Goal: Task Accomplishment & Management: Use online tool/utility

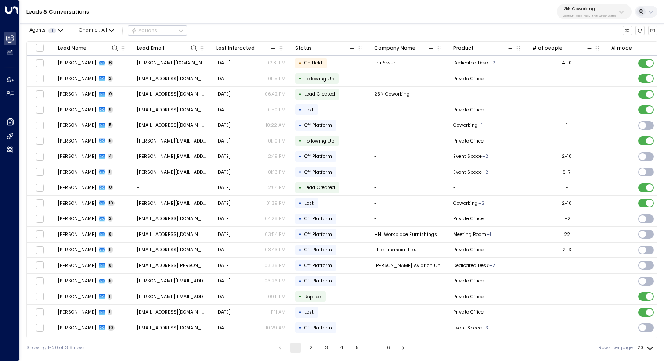
click at [587, 7] on p "25N Coworking" at bounding box center [589, 8] width 53 height 5
type input "***"
click at [574, 55] on div "easyStorage ID: b4f09b35-6698-4786-bcde-ffeb9f535e2f" at bounding box center [605, 60] width 90 height 14
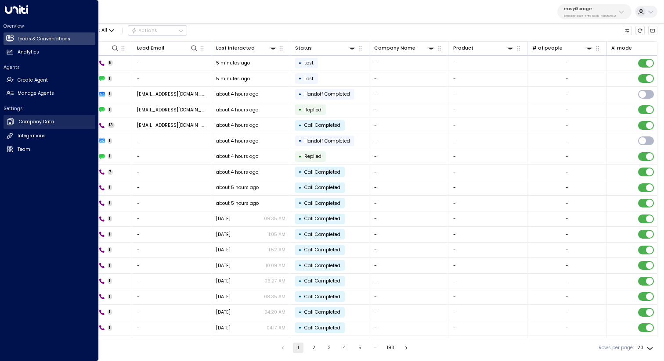
click at [31, 119] on h2 "Company Data" at bounding box center [36, 122] width 35 height 7
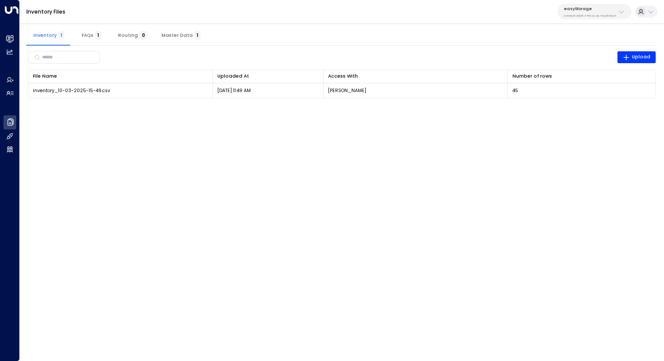
click at [199, 36] on button "Master Data 1" at bounding box center [181, 35] width 53 height 21
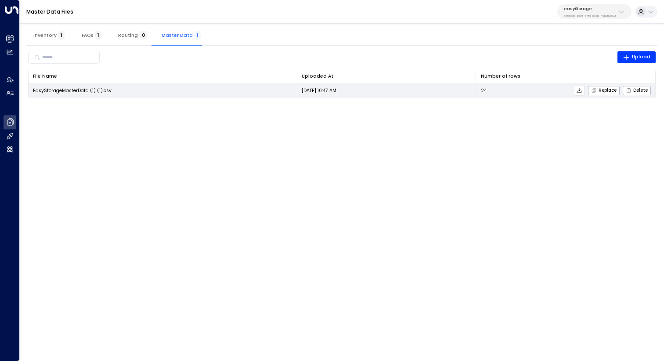
click at [581, 90] on icon at bounding box center [579, 90] width 6 height 6
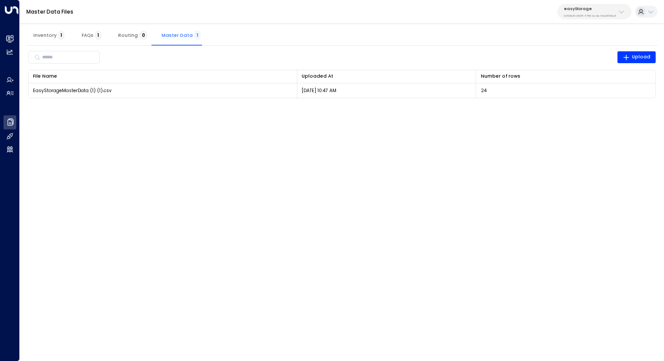
click at [594, 107] on html "Overview Leads & Conversations Leads & Conversations Analytics Analytics Agents…" at bounding box center [332, 53] width 664 height 107
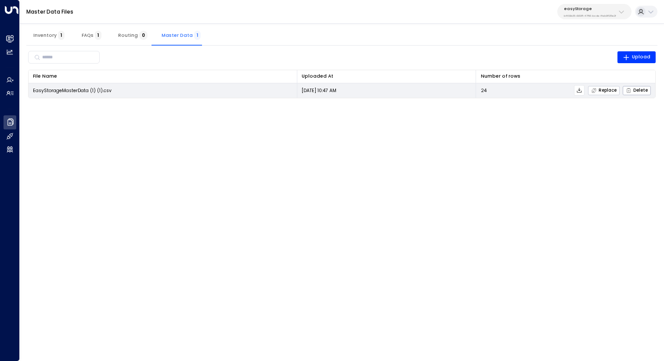
click at [599, 91] on span "Replace" at bounding box center [603, 91] width 25 height 6
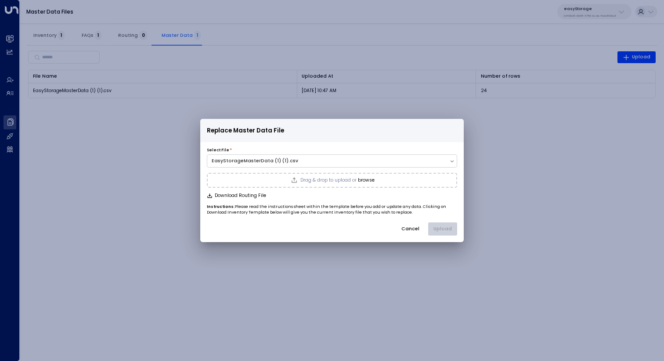
click at [360, 178] on button "browse" at bounding box center [366, 180] width 17 height 5
click at [435, 225] on button "Upload" at bounding box center [442, 229] width 29 height 13
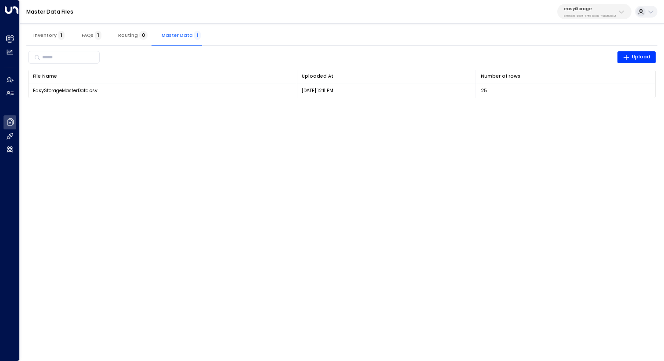
click at [47, 33] on span "Inventory 1" at bounding box center [48, 36] width 31 height 6
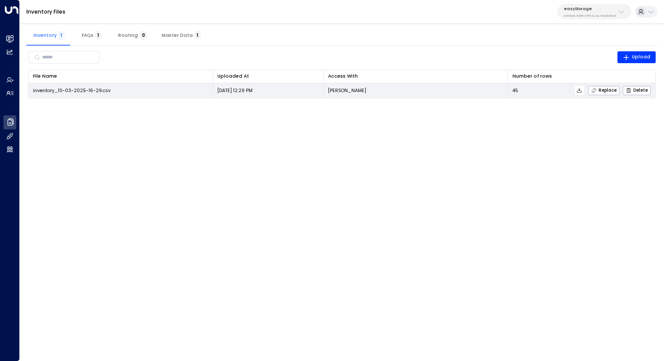
click at [582, 90] on icon at bounding box center [579, 90] width 6 height 6
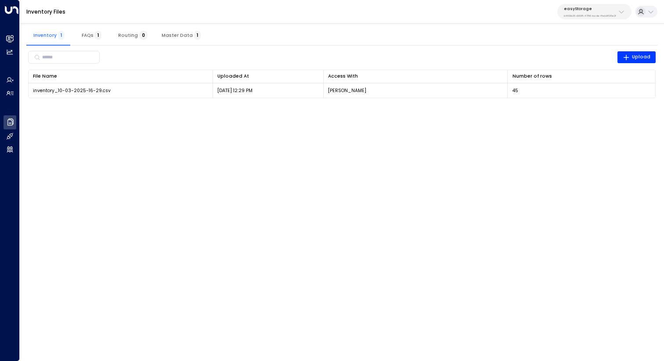
click at [410, 107] on html "Overview Leads & Conversations Leads & Conversations Analytics Analytics Agents…" at bounding box center [332, 53] width 664 height 107
click at [257, 107] on html "Overview Leads & Conversations Leads & Conversations Analytics Analytics Agents…" at bounding box center [332, 53] width 664 height 107
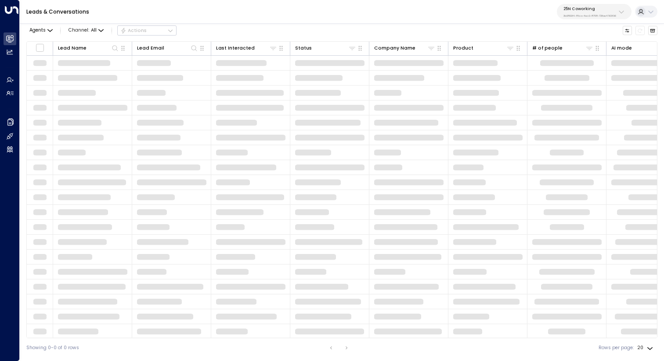
click at [569, 13] on div "25N Coworking 3b9800f4-81ca-4ec0-8758-72fbe4763f36" at bounding box center [589, 11] width 53 height 11
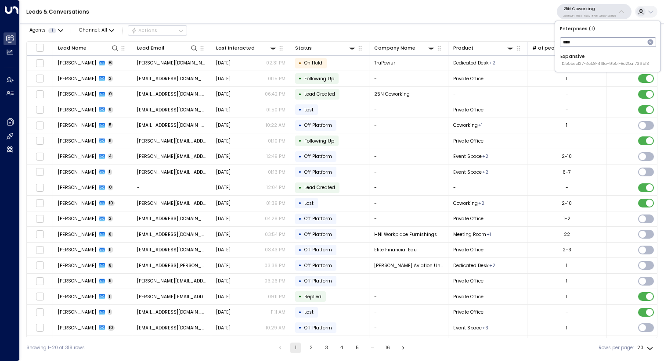
type input "****"
click at [571, 51] on li "Expansive ID: 55becf27-4c58-461a-955f-8d25af7395f3" at bounding box center [608, 60] width 100 height 19
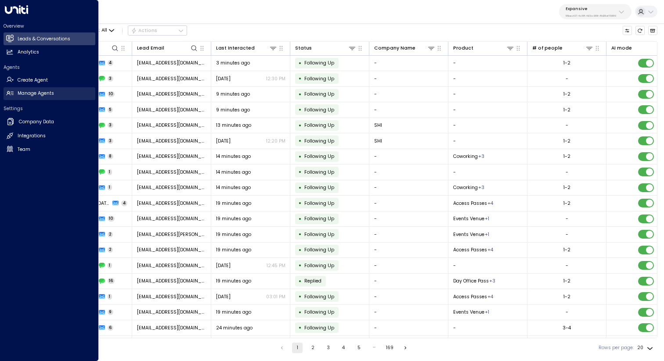
click at [39, 94] on h2 "Manage Agents" at bounding box center [36, 93] width 36 height 7
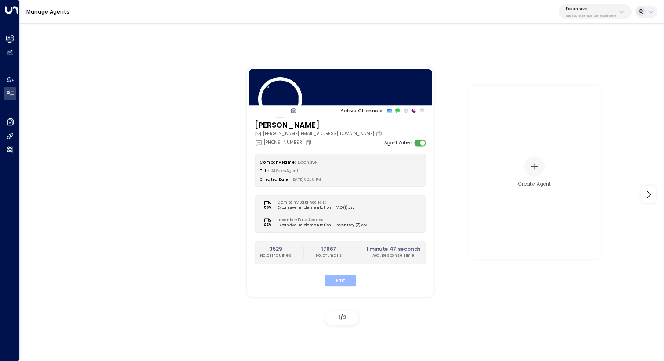
click at [341, 278] on button "Edit" at bounding box center [340, 280] width 31 height 11
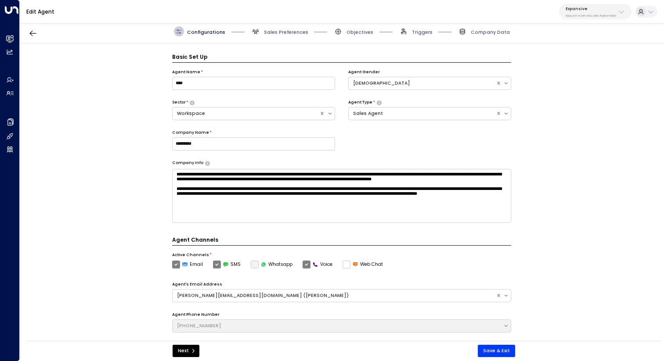
scroll to position [10, 0]
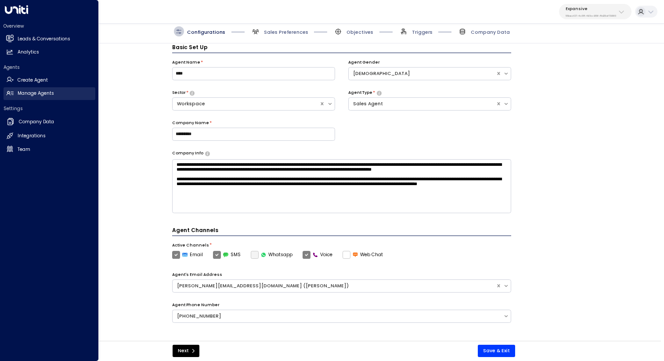
click at [13, 93] on icon at bounding box center [9, 93] width 7 height 7
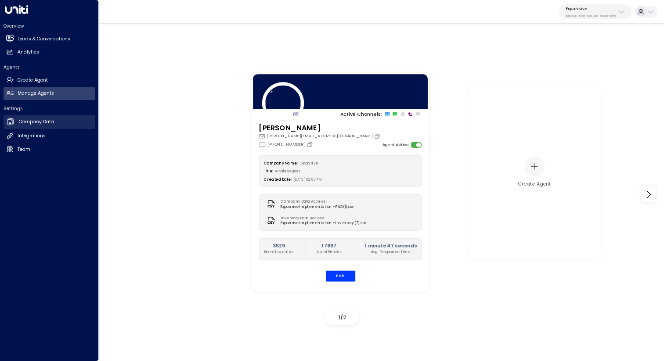
click at [49, 121] on h2 "Company Data" at bounding box center [36, 122] width 35 height 7
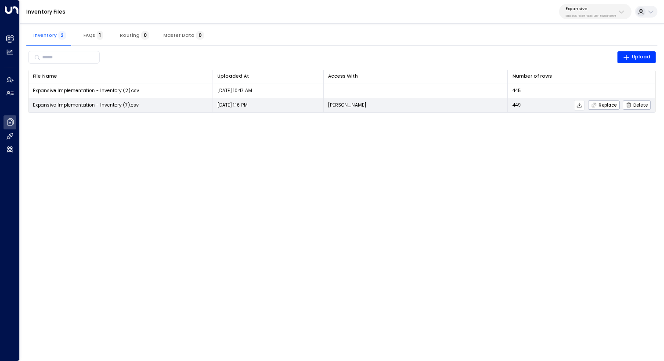
click at [581, 106] on icon at bounding box center [579, 105] width 6 height 6
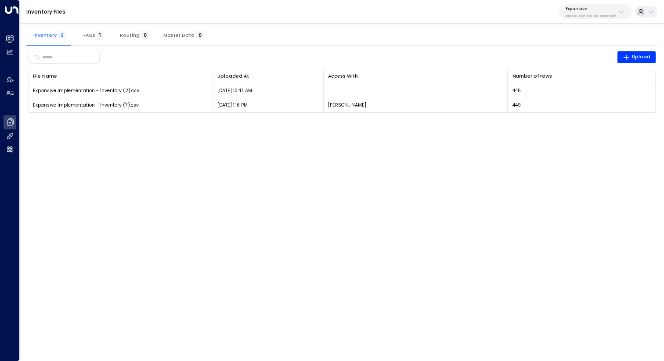
click at [245, 122] on html "Overview Leads & Conversations Leads & Conversations Analytics Analytics Agents…" at bounding box center [332, 61] width 664 height 122
